Goal: Task Accomplishment & Management: Use online tool/utility

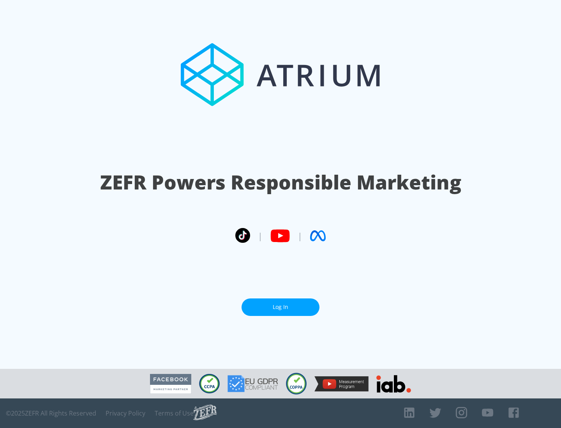
click at [280, 307] on link "Log In" at bounding box center [280, 308] width 78 height 18
